Goal: Transaction & Acquisition: Purchase product/service

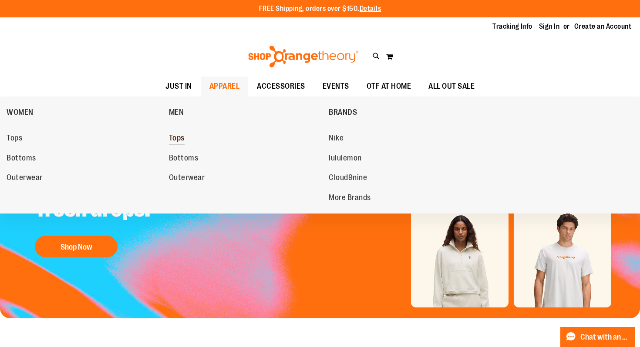
click at [176, 133] on link "Tops" at bounding box center [244, 139] width 151 height 16
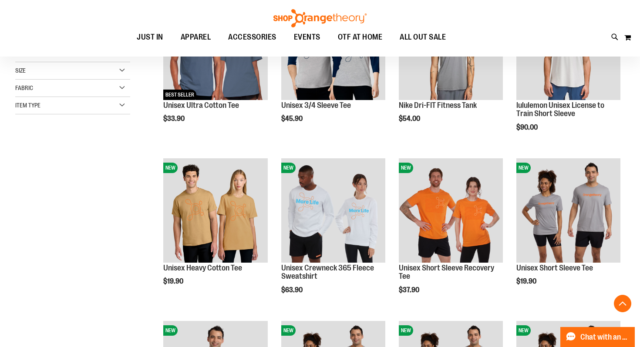
scroll to position [186, 0]
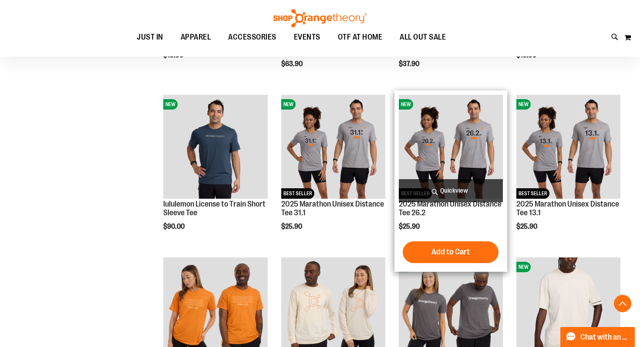
scroll to position [126, 0]
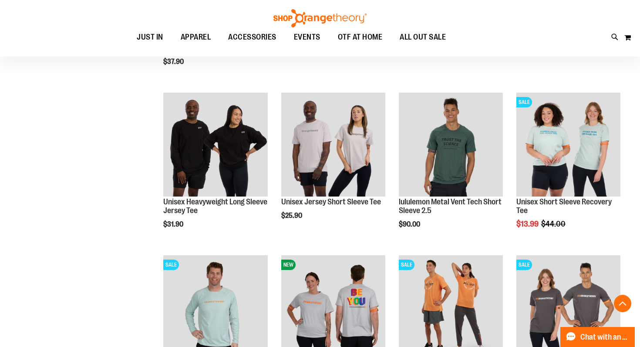
scroll to position [409, 0]
